Goal: Task Accomplishment & Management: Use online tool/utility

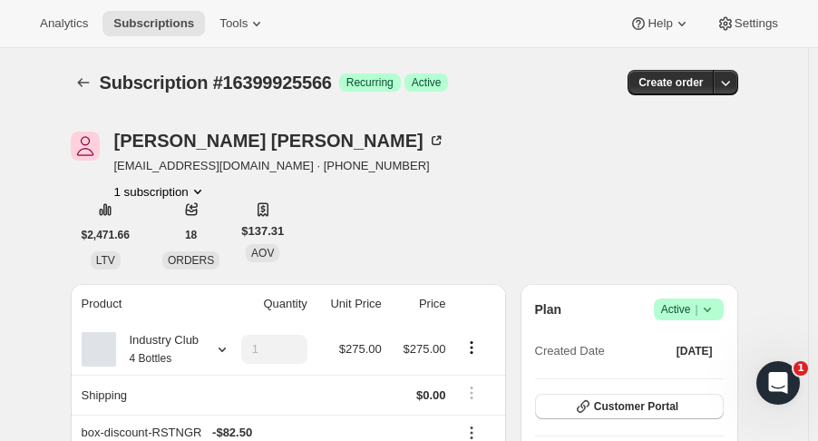
click at [530, 261] on div "[PERSON_NAME] [EMAIL_ADDRESS][DOMAIN_NAME] · [PHONE_NUMBER] 1 subscription $2,4…" at bounding box center [404, 200] width 667 height 138
click at [92, 87] on icon "Subscriptions" at bounding box center [83, 82] width 18 height 18
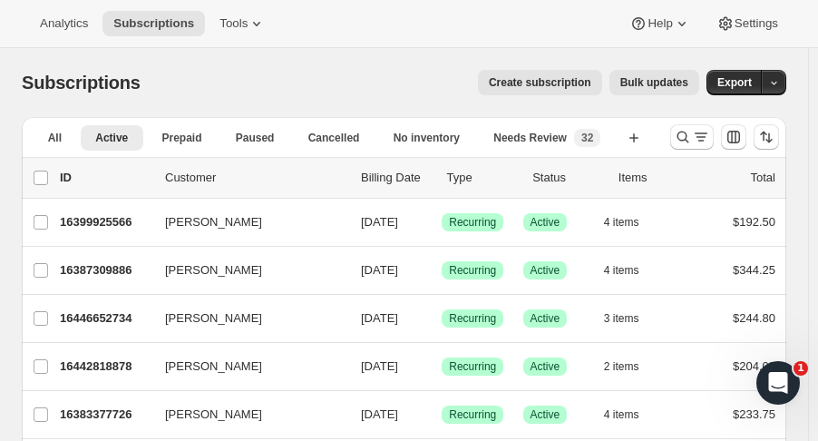
click at [688, 144] on icon "Search and filter results" at bounding box center [683, 137] width 18 height 18
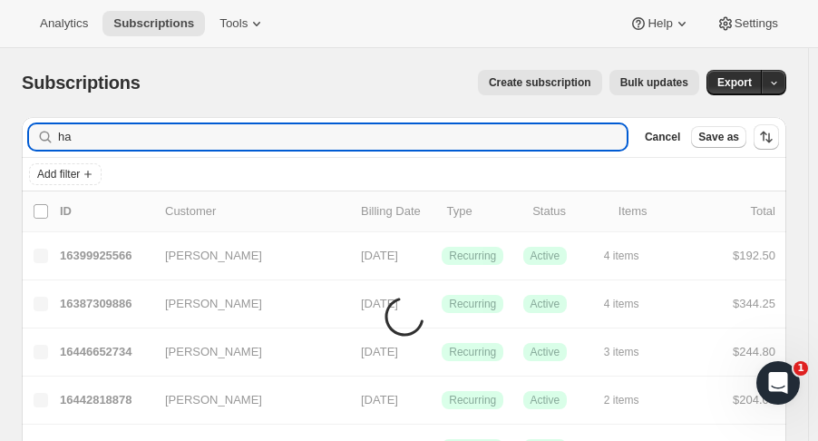
type input "h"
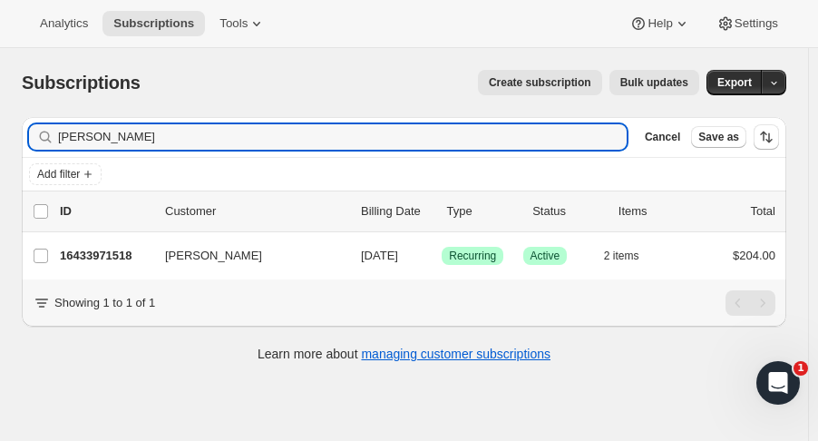
type input "[PERSON_NAME]"
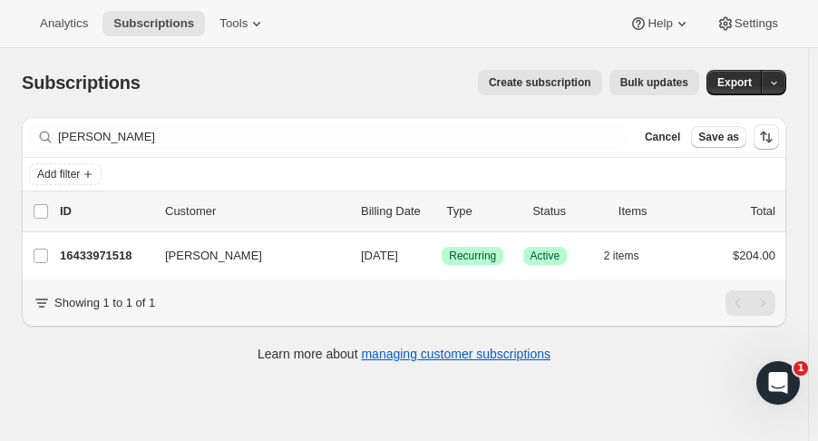
click at [131, 251] on p "16433971518" at bounding box center [105, 256] width 91 height 18
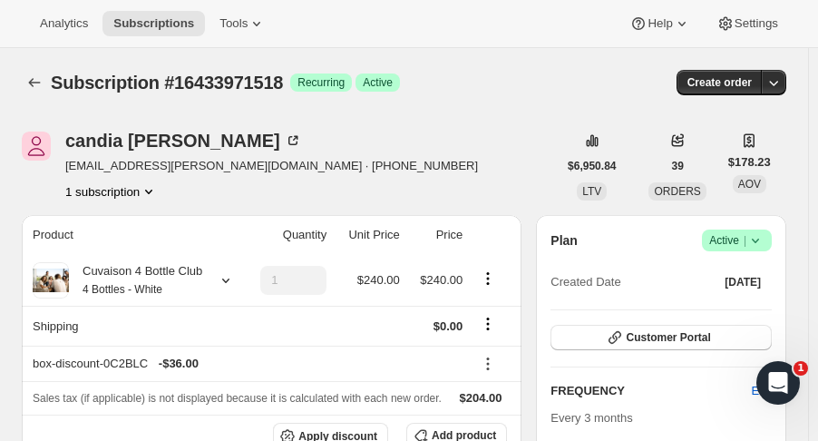
click at [759, 238] on icon at bounding box center [755, 240] width 7 height 5
click at [718, 303] on span "Cancel subscription" at bounding box center [746, 306] width 102 height 14
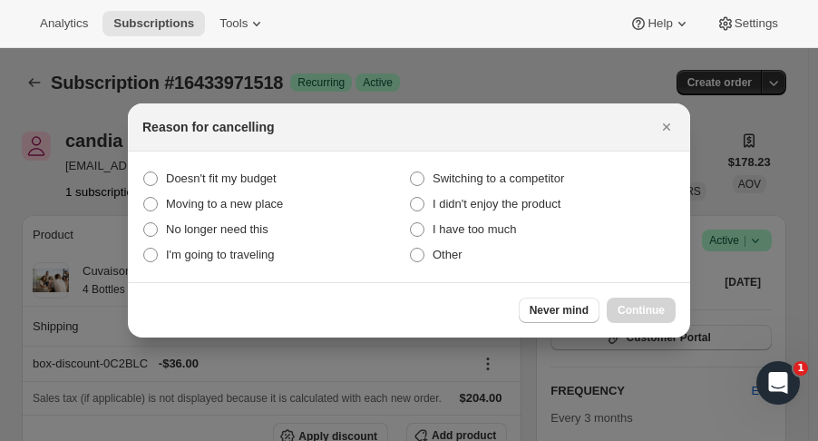
click at [464, 256] on label "Other" at bounding box center [542, 254] width 267 height 25
click at [411, 248] on input "Other" at bounding box center [410, 248] width 1 height 1
radio input "true"
click at [631, 312] on span "Continue" at bounding box center [640, 310] width 47 height 15
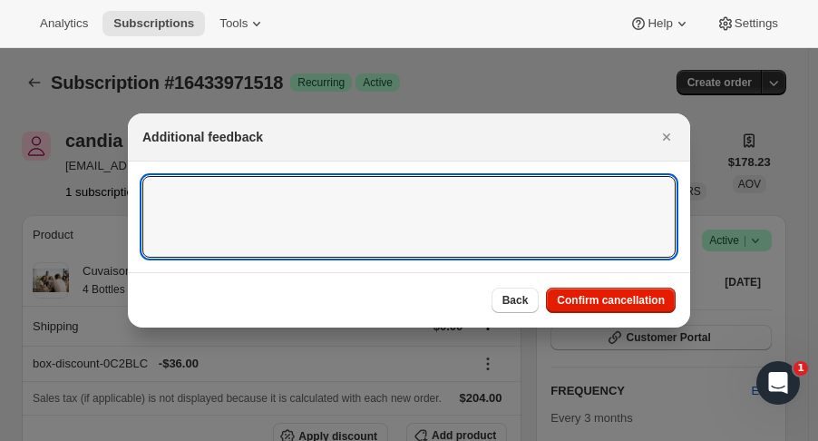
click at [422, 241] on textarea ":rjr:" at bounding box center [408, 217] width 533 height 82
type textarea "Health"
click at [653, 307] on span "Confirm cancellation" at bounding box center [611, 300] width 108 height 15
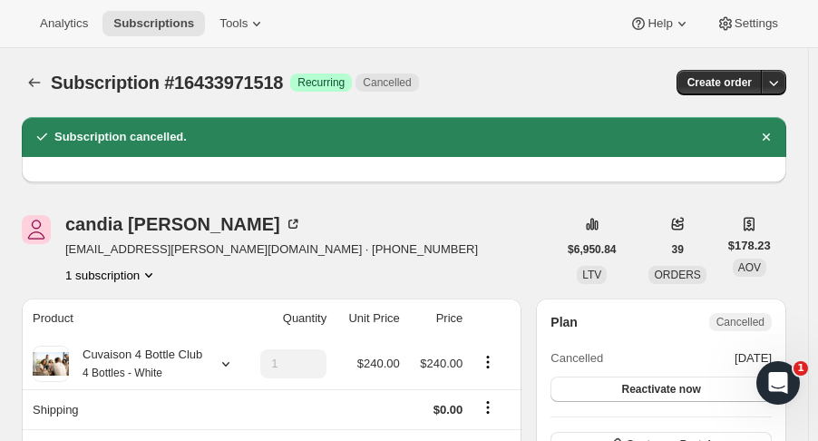
click at [32, 92] on button "Subscriptions" at bounding box center [34, 82] width 25 height 25
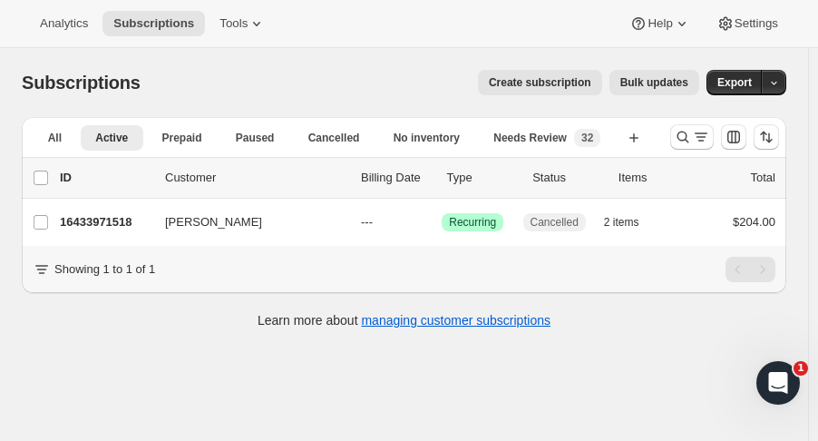
click at [674, 131] on div at bounding box center [724, 137] width 123 height 36
click at [677, 136] on div at bounding box center [724, 137] width 123 height 36
click at [684, 141] on icon "Search and filter results" at bounding box center [683, 137] width 18 height 18
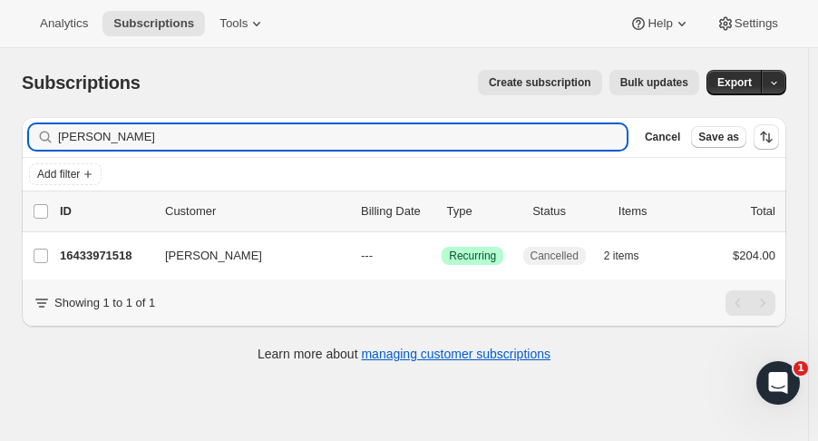
drag, startPoint x: 1, startPoint y: 122, endPoint x: -123, endPoint y: 135, distance: 125.0
click at [0, 135] on html "Analytics Subscriptions Tools Help Settings Skip to content Subscriptions. This…" at bounding box center [409, 220] width 818 height 441
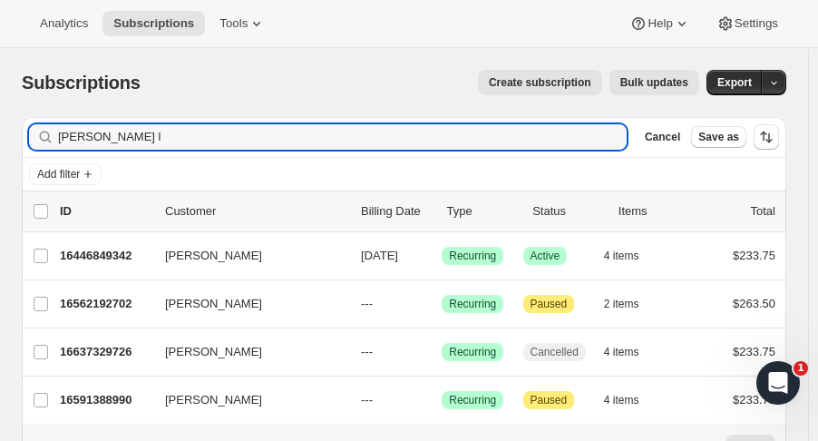
type input "[PERSON_NAME] l"
click at [103, 261] on p "16446849342" at bounding box center [105, 256] width 91 height 18
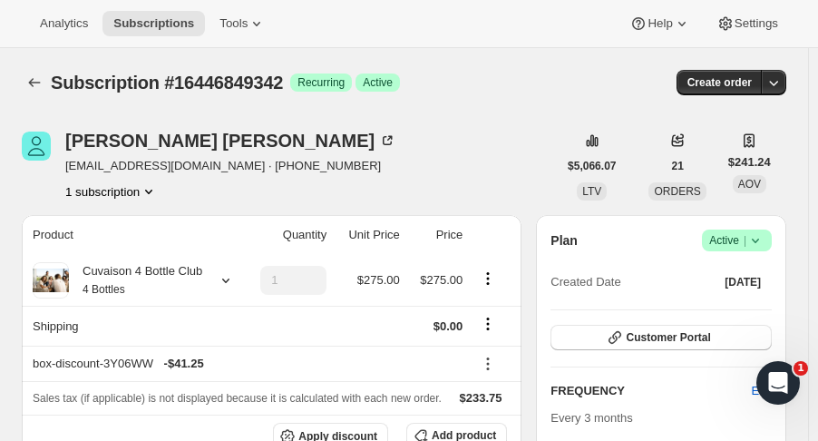
click at [773, 91] on button "button" at bounding box center [773, 82] width 25 height 25
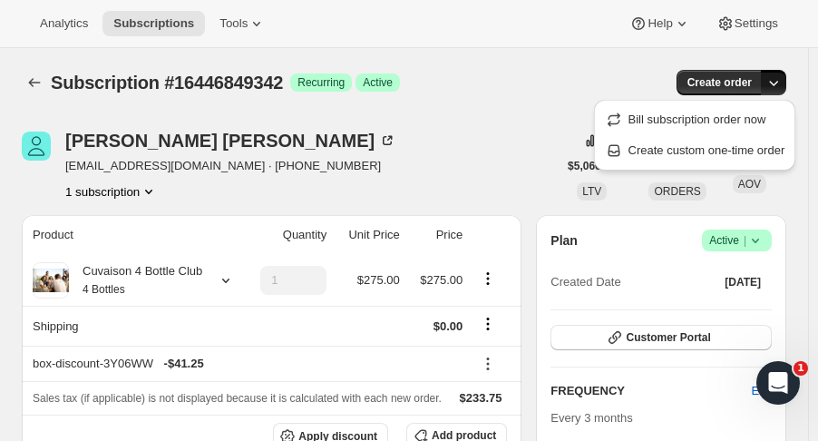
click at [512, 114] on div "Subscription #16446849342. This page is ready Subscription #16446849342 Success…" at bounding box center [404, 82] width 764 height 69
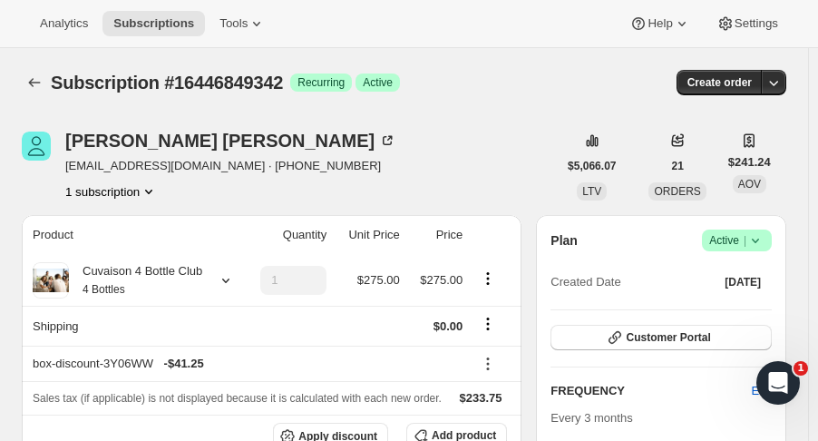
click at [772, 247] on span "Success Active |" at bounding box center [737, 240] width 70 height 22
click at [754, 313] on span "Cancel subscription" at bounding box center [746, 306] width 102 height 14
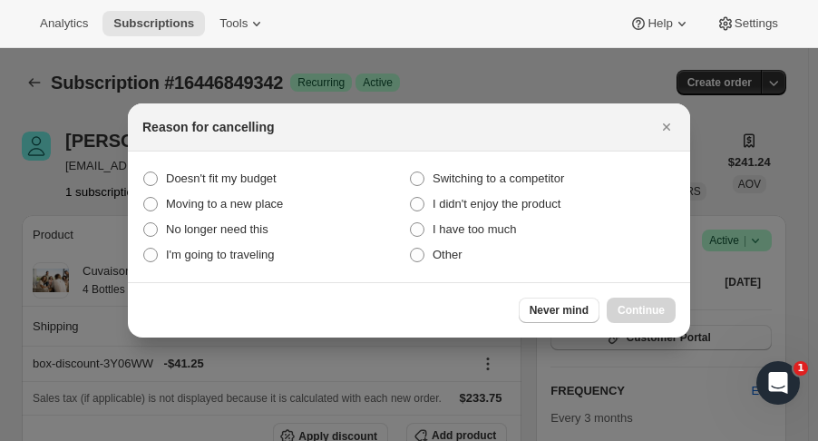
click at [443, 266] on label "Other" at bounding box center [542, 254] width 267 height 25
click at [411, 248] on input "Other" at bounding box center [410, 248] width 1 height 1
radio input "true"
click at [664, 328] on div "Never mind Continue" at bounding box center [409, 309] width 562 height 55
click at [642, 312] on span "Continue" at bounding box center [640, 310] width 47 height 15
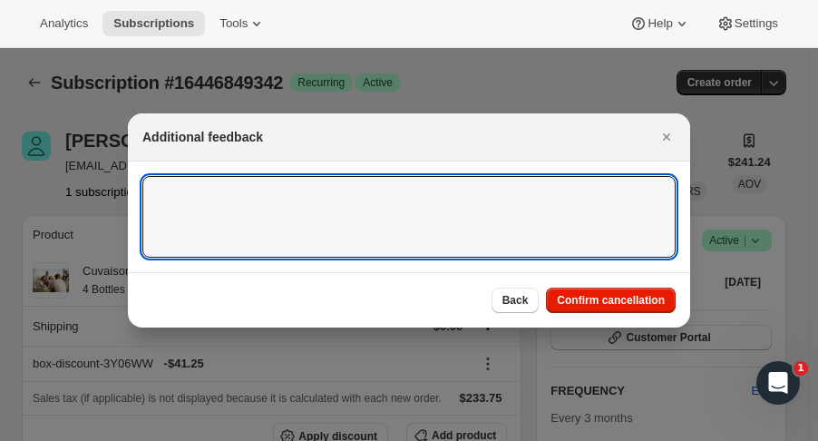
click at [406, 232] on textarea ":rs4:" at bounding box center [408, 217] width 533 height 82
type textarea "shipping issues LK"
click at [607, 306] on span "Confirm cancellation" at bounding box center [611, 300] width 108 height 15
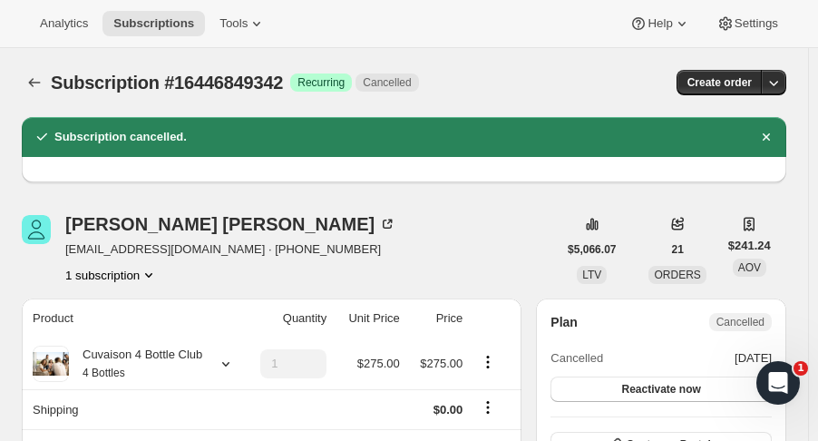
click at [34, 82] on icon "Subscriptions" at bounding box center [34, 82] width 18 height 18
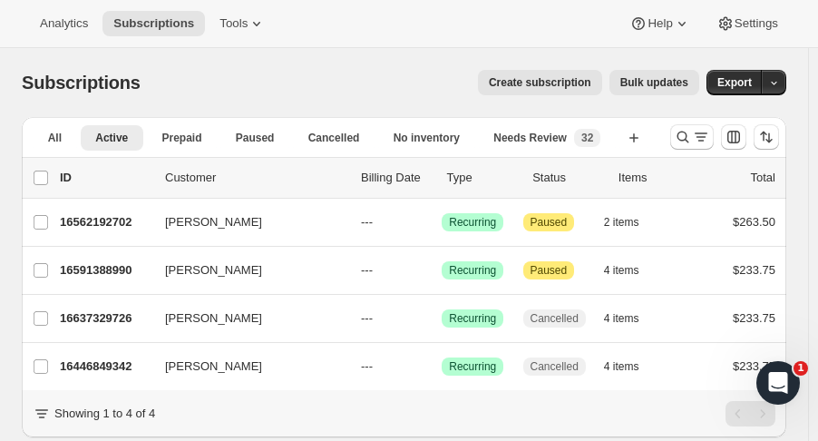
click at [685, 143] on icon "Search and filter results" at bounding box center [683, 137] width 18 height 18
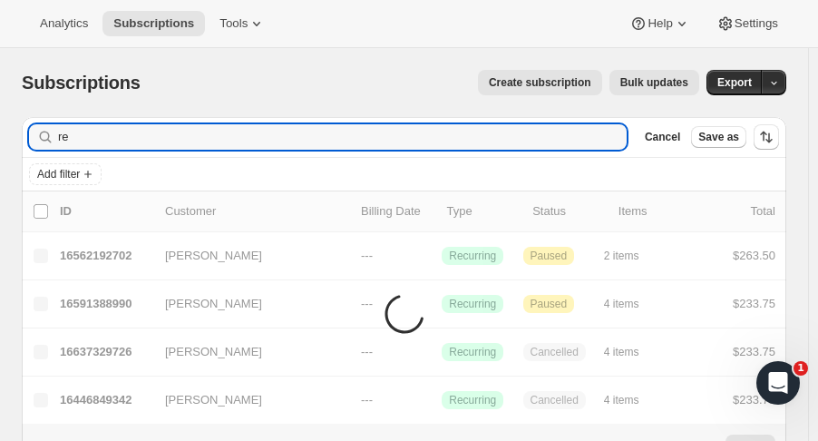
type input "r"
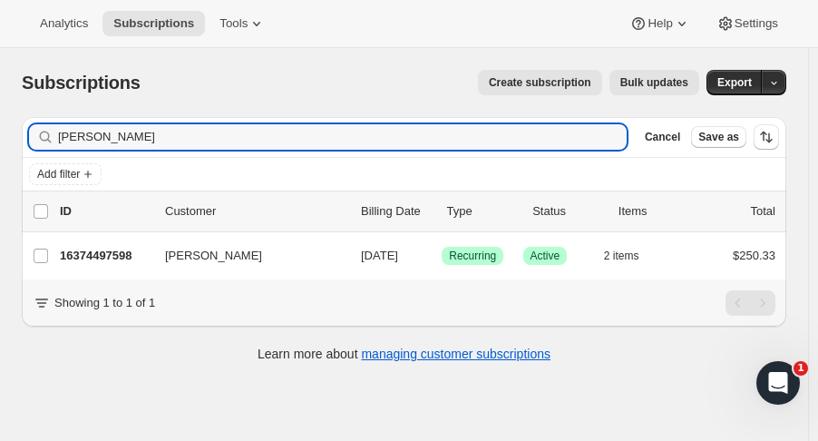
type input "[PERSON_NAME]"
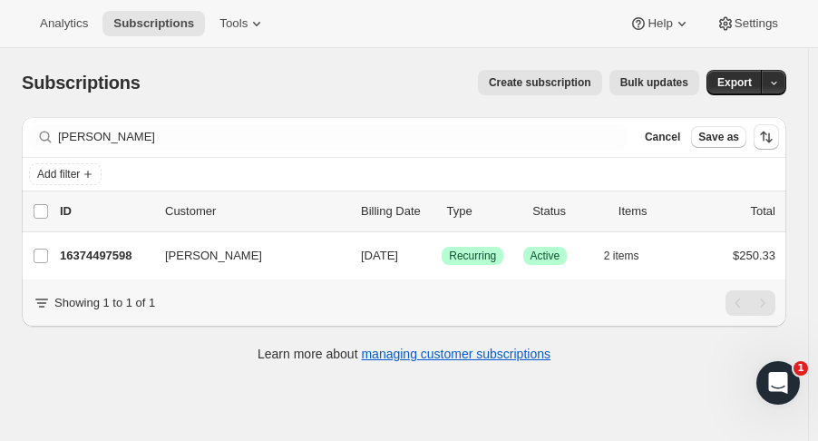
click at [98, 249] on p "16374497598" at bounding box center [105, 256] width 91 height 18
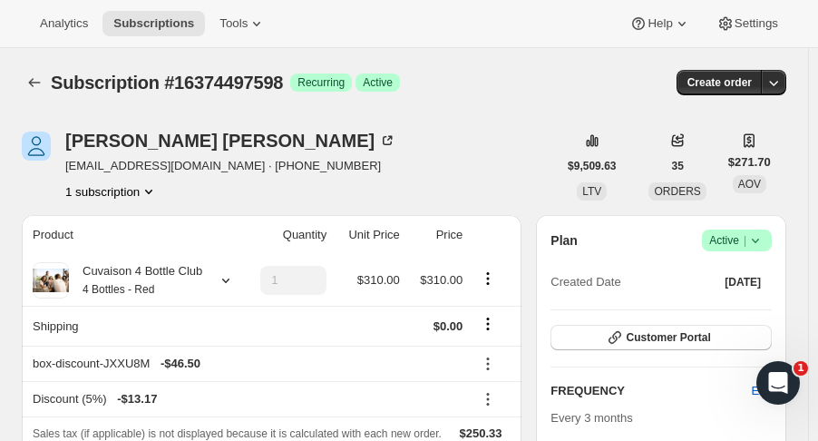
click at [764, 248] on icon at bounding box center [755, 240] width 18 height 18
click at [750, 306] on span "Cancel subscription" at bounding box center [746, 306] width 102 height 14
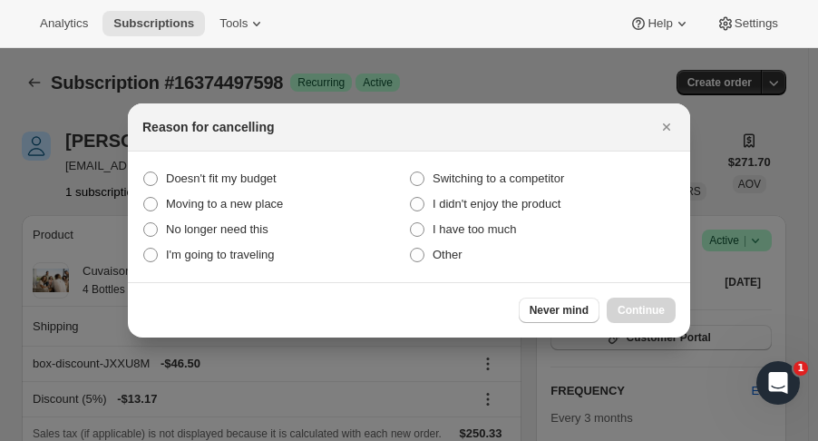
click at [258, 223] on span "No longer need this" at bounding box center [217, 229] width 102 height 14
click at [144, 223] on this "No longer need this" at bounding box center [143, 222] width 1 height 1
radio this "true"
click at [647, 318] on button "Continue" at bounding box center [641, 309] width 69 height 25
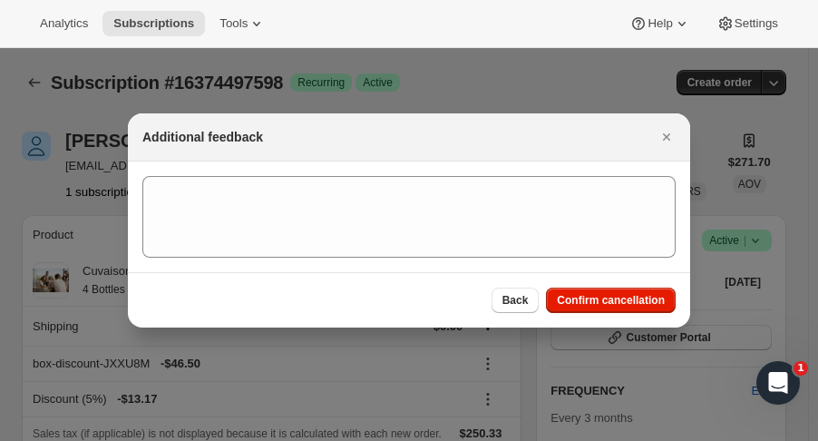
click at [656, 326] on div "Back Confirm cancellation" at bounding box center [409, 299] width 562 height 55
click at [636, 302] on span "Confirm cancellation" at bounding box center [611, 300] width 108 height 15
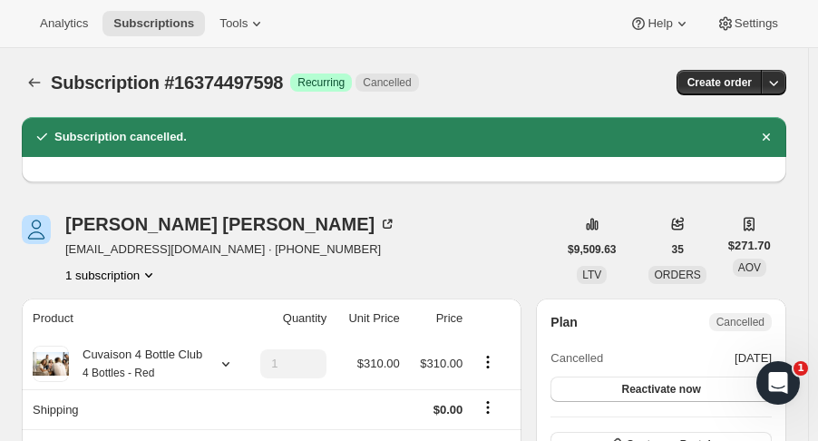
click at [33, 81] on icon "Subscriptions" at bounding box center [34, 82] width 18 height 18
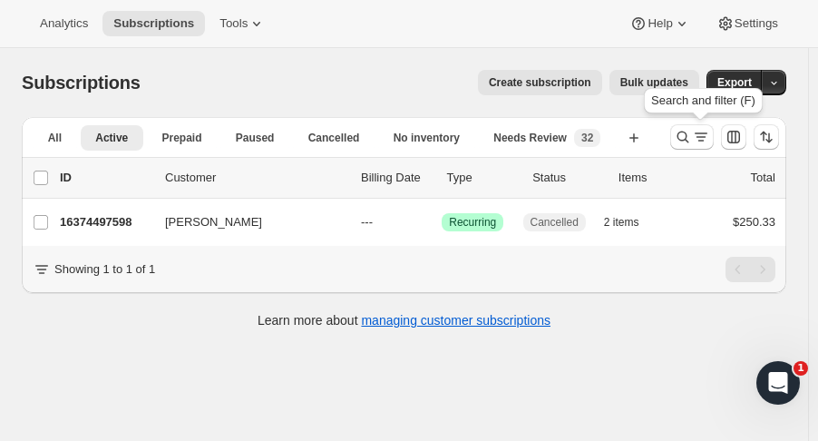
click at [689, 138] on icon "Search and filter results" at bounding box center [683, 137] width 12 height 12
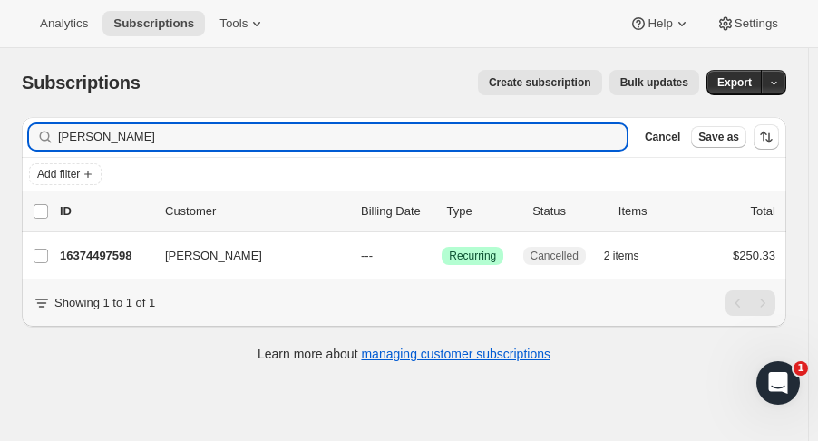
drag, startPoint x: 142, startPoint y: 149, endPoint x: -77, endPoint y: 150, distance: 219.4
click at [0, 150] on html "Analytics Subscriptions Tools Help Settings Skip to content Subscriptions. This…" at bounding box center [409, 220] width 818 height 441
type input "[PERSON_NAME]"
click at [98, 251] on p "16441377086" at bounding box center [105, 256] width 91 height 18
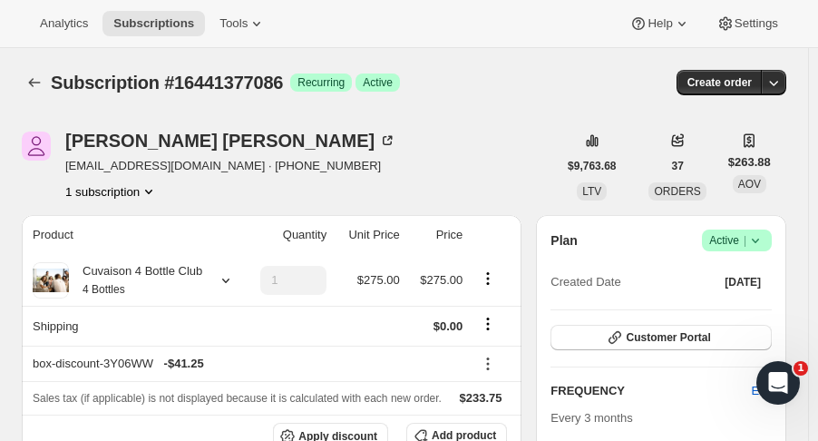
click at [719, 340] on button "Customer Portal" at bounding box center [660, 337] width 221 height 25
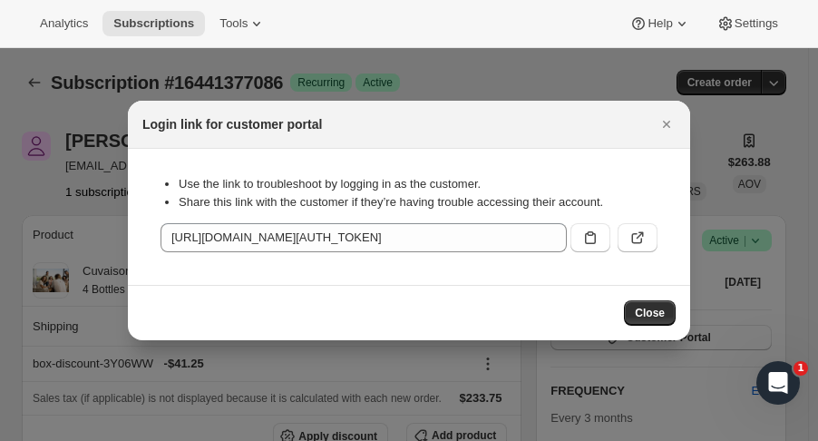
click at [669, 131] on icon "Close" at bounding box center [666, 124] width 18 height 18
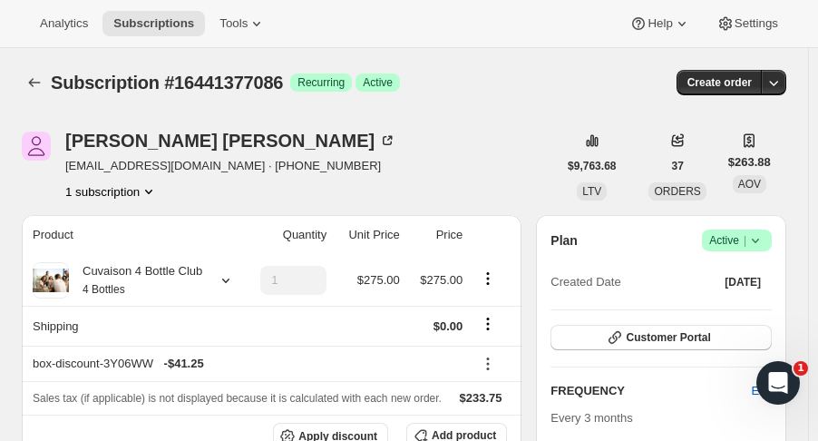
click at [783, 83] on icon "button" at bounding box center [773, 82] width 18 height 18
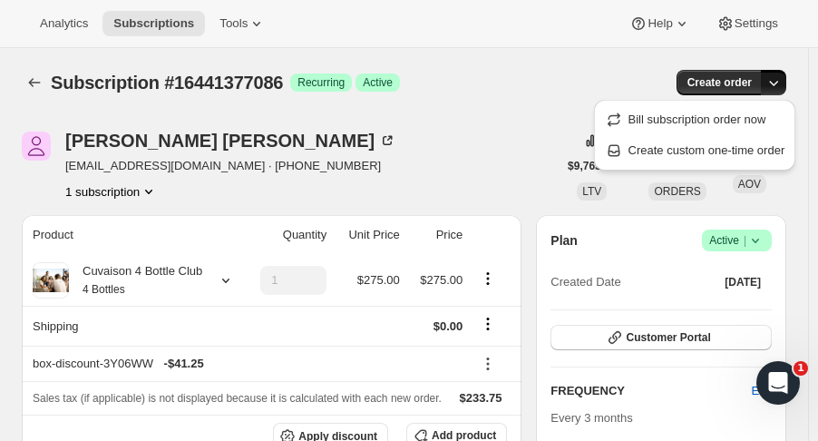
click at [765, 160] on button "Create custom one-time order" at bounding box center [694, 150] width 191 height 29
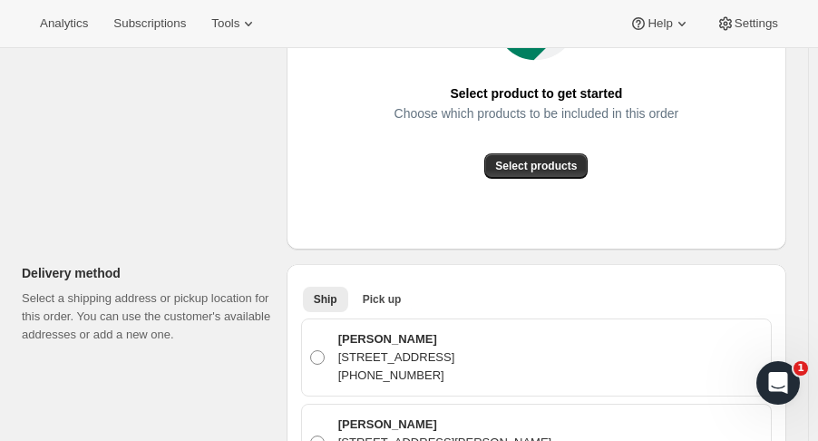
scroll to position [373, 0]
click at [557, 168] on span "Select products" at bounding box center [536, 167] width 82 height 15
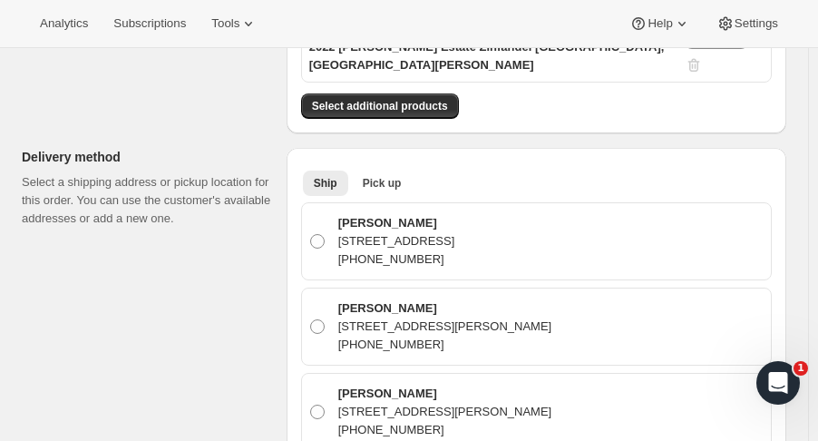
scroll to position [265, 0]
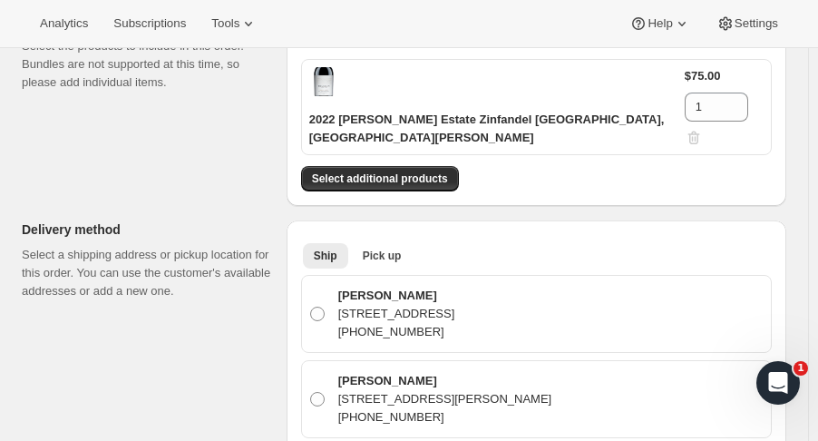
click at [389, 168] on button "Select additional products" at bounding box center [380, 178] width 158 height 25
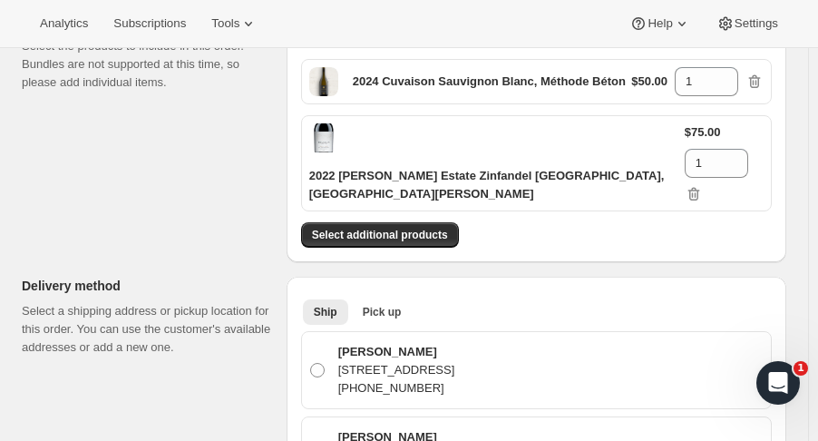
click at [408, 228] on span "Select additional products" at bounding box center [380, 235] width 136 height 15
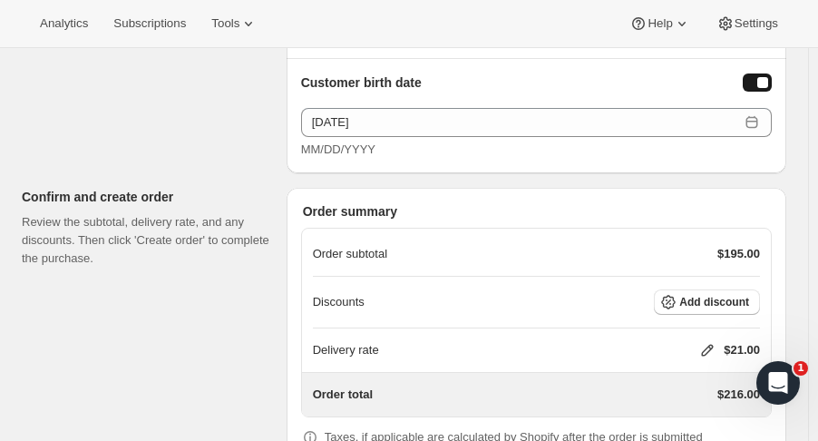
scroll to position [1419, 0]
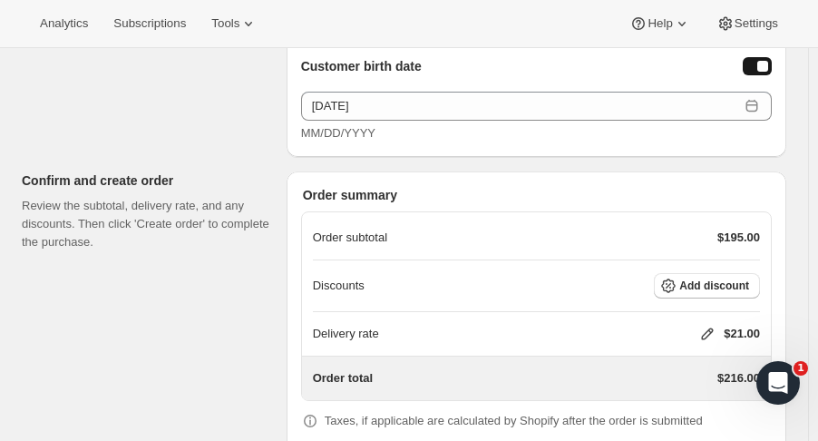
click at [722, 273] on button "Add discount" at bounding box center [707, 285] width 106 height 25
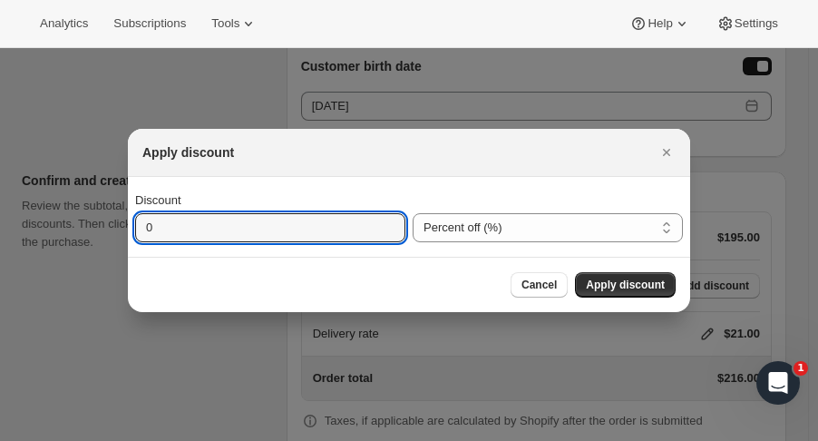
click at [258, 219] on input "0" at bounding box center [256, 227] width 243 height 29
type input "100"
click at [640, 291] on span "Apply discount" at bounding box center [625, 284] width 79 height 15
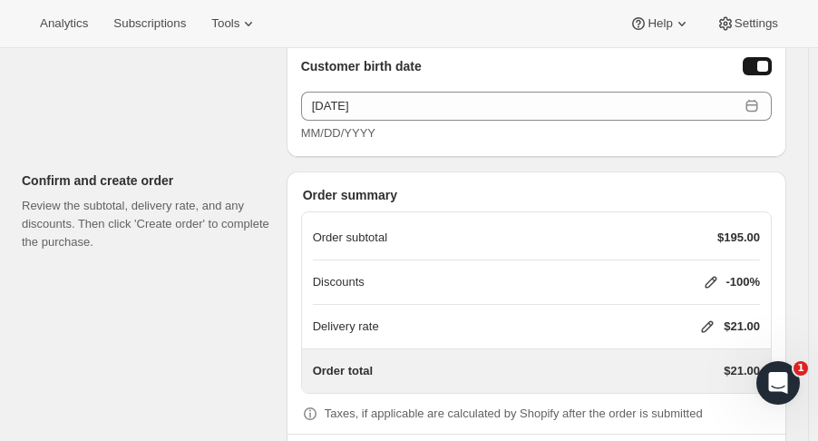
click at [714, 321] on icon at bounding box center [708, 327] width 12 height 12
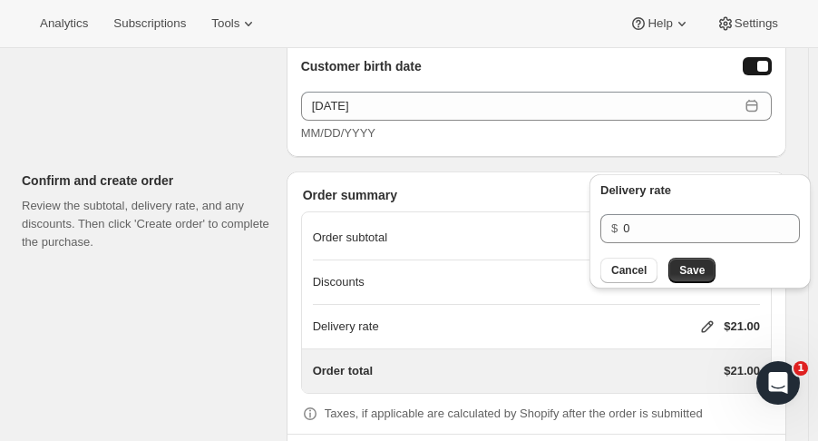
click at [696, 272] on span "Save" at bounding box center [691, 270] width 25 height 15
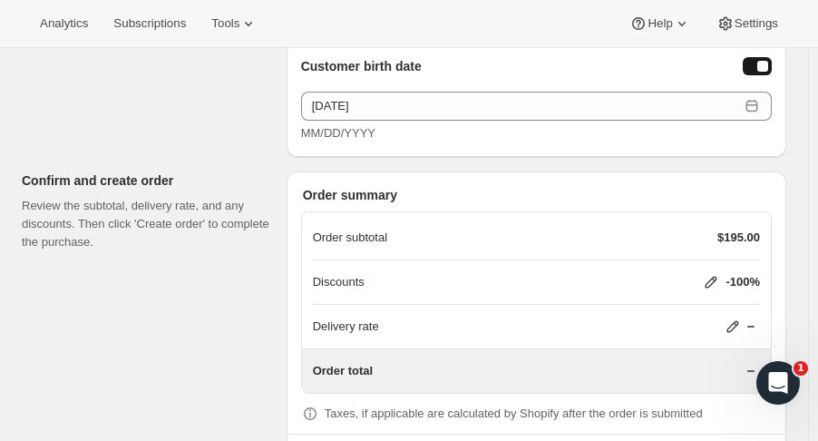
scroll to position [1474, 0]
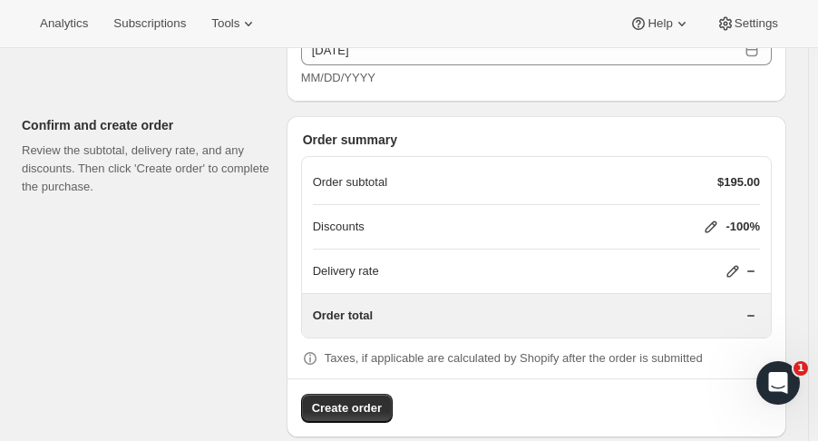
click at [355, 399] on span "Create order" at bounding box center [347, 408] width 70 height 18
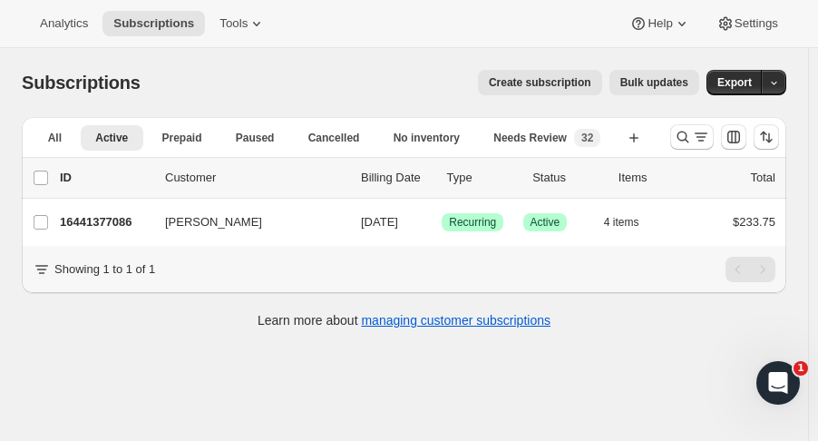
click at [87, 231] on div "16441377086 Kevin Ward 11/01/2025 Success Recurring Success Active 4 items $233…" at bounding box center [417, 221] width 715 height 25
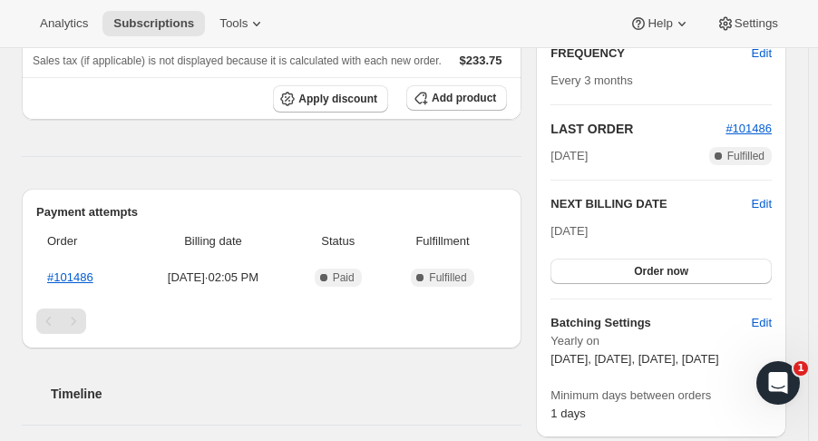
scroll to position [337, 0]
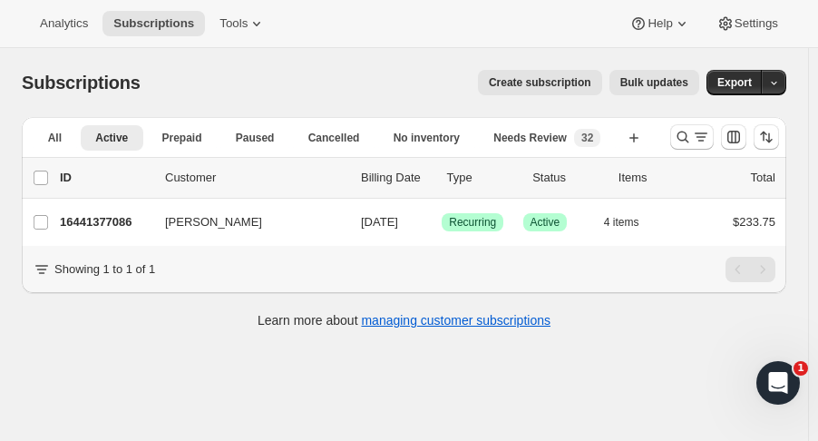
click at [96, 217] on p "16441377086" at bounding box center [105, 222] width 91 height 18
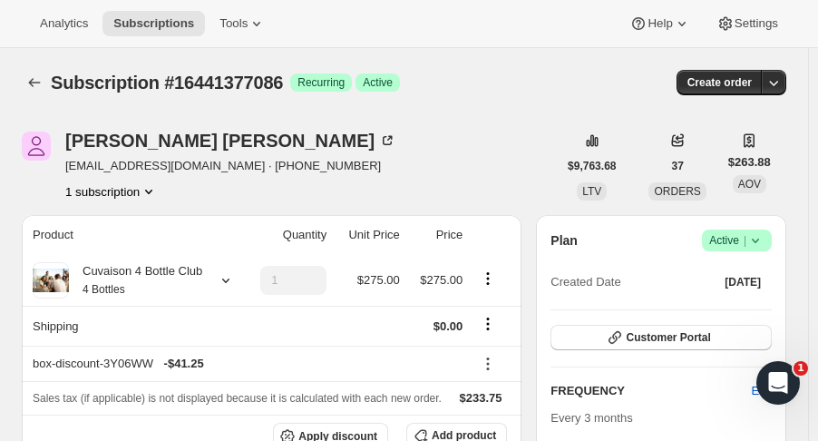
click at [778, 77] on icon "button" at bounding box center [773, 82] width 18 height 18
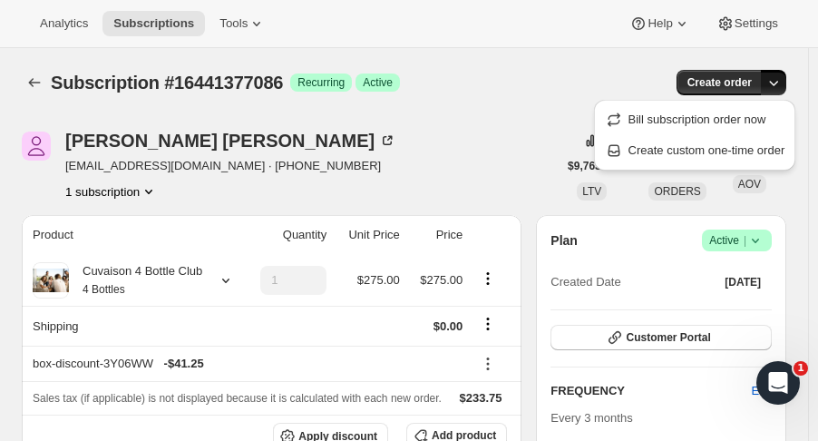
click at [686, 143] on span "Create custom one-time order" at bounding box center [706, 150] width 157 height 14
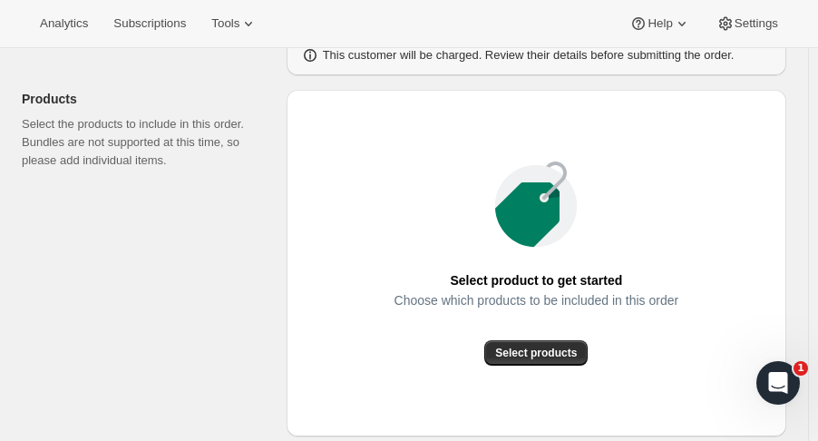
scroll to position [205, 0]
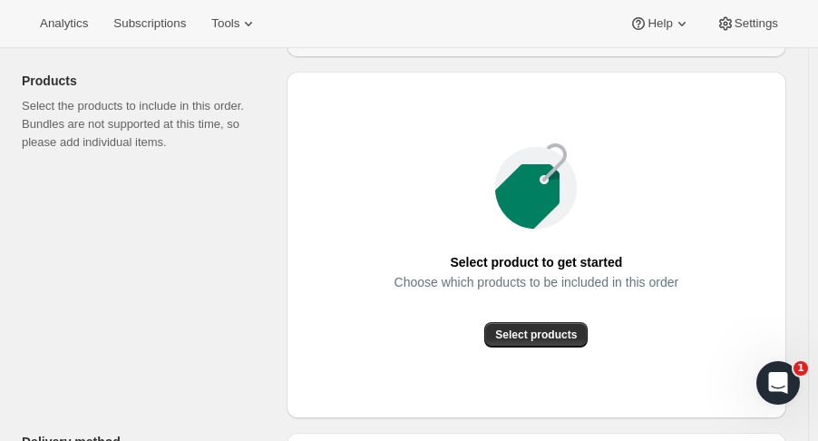
click at [558, 335] on span "Select products" at bounding box center [536, 334] width 82 height 15
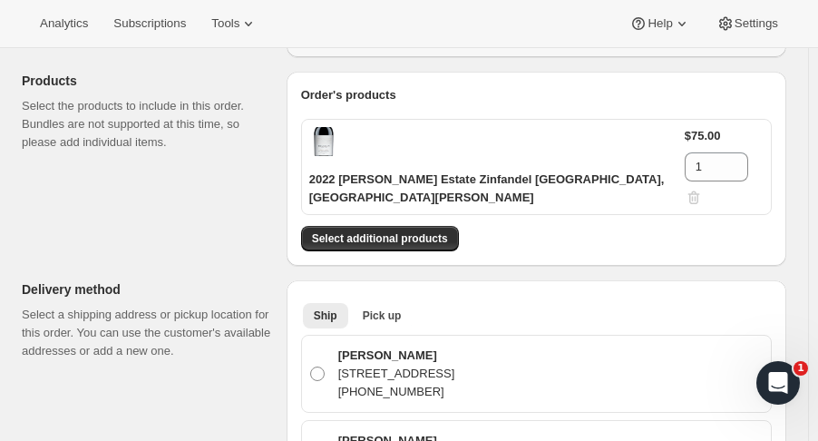
click at [424, 231] on span "Select additional products" at bounding box center [380, 238] width 136 height 15
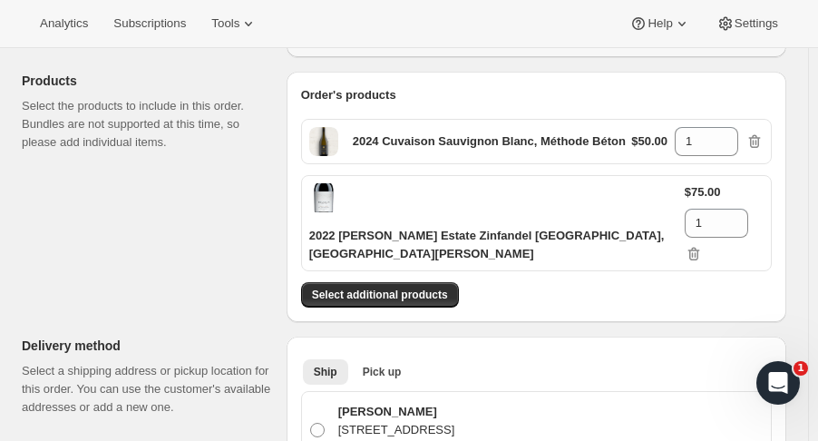
click at [426, 284] on button "Select additional products" at bounding box center [380, 294] width 158 height 25
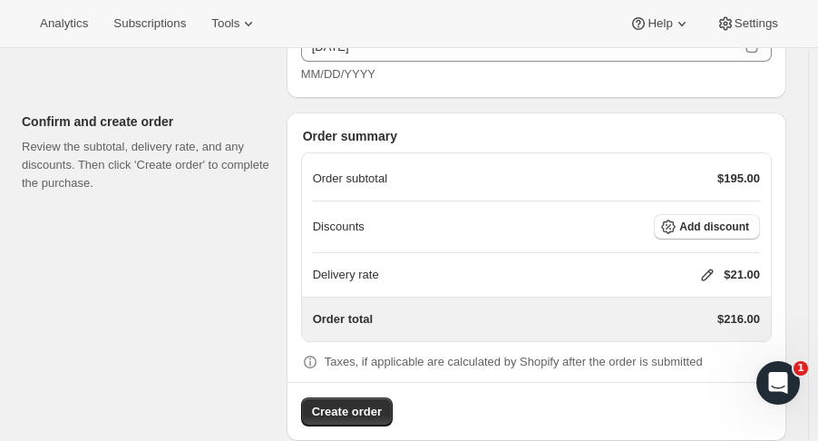
scroll to position [1477, 0]
click at [709, 220] on span "Add discount" at bounding box center [714, 227] width 70 height 15
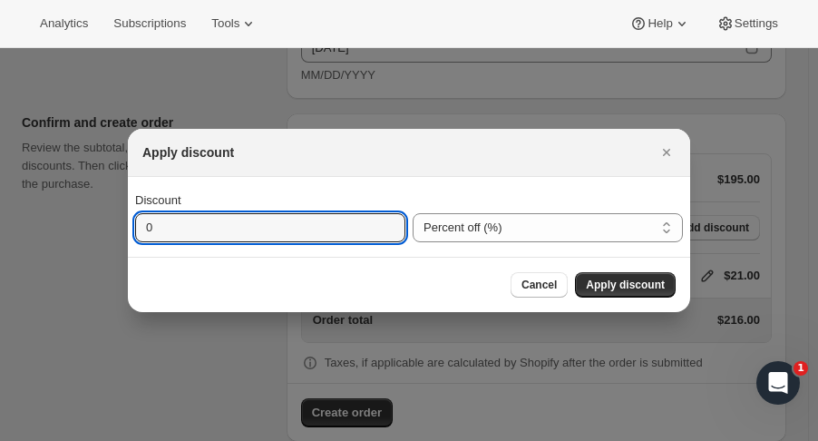
click at [304, 227] on input "0" at bounding box center [256, 227] width 243 height 29
type input "100"
click at [645, 282] on span "Apply discount" at bounding box center [625, 284] width 79 height 15
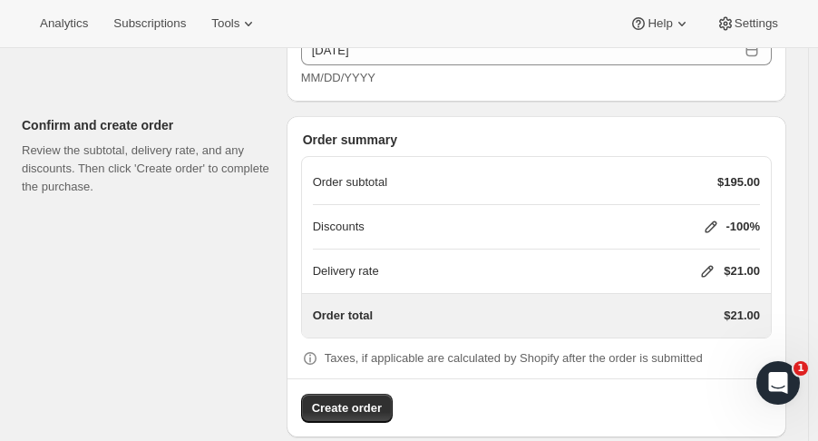
click at [715, 262] on icon at bounding box center [707, 271] width 18 height 18
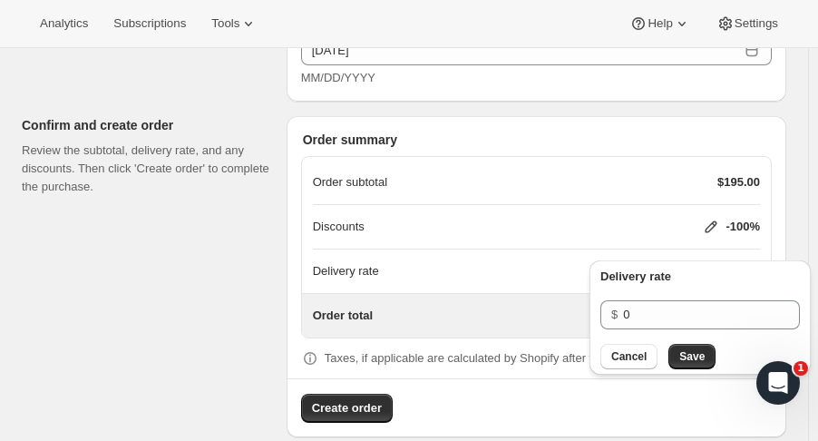
click at [694, 357] on span "Save" at bounding box center [691, 356] width 25 height 15
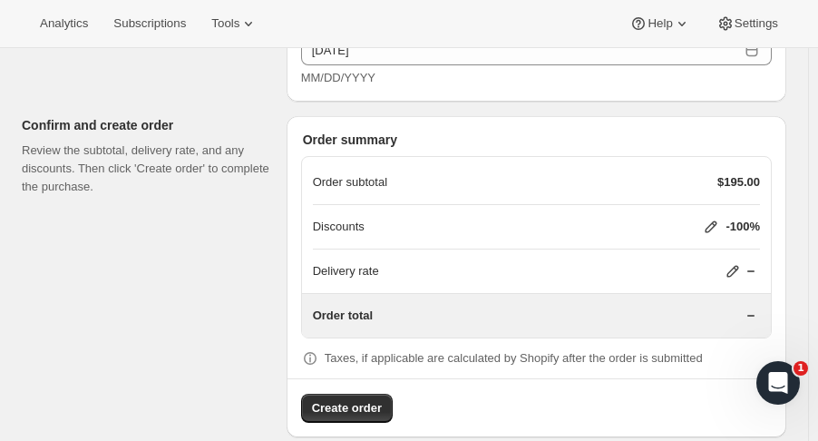
click at [374, 399] on span "Create order" at bounding box center [347, 408] width 70 height 18
